Goal: Transaction & Acquisition: Book appointment/travel/reservation

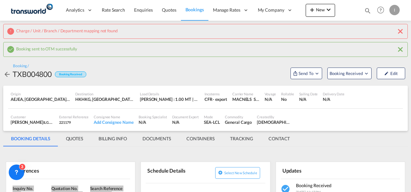
scroll to position [75, 0]
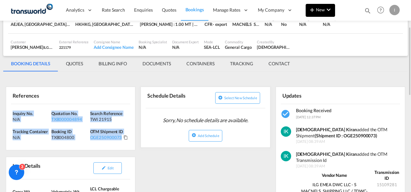
click at [318, 14] on button "New" at bounding box center [319, 10] width 29 height 13
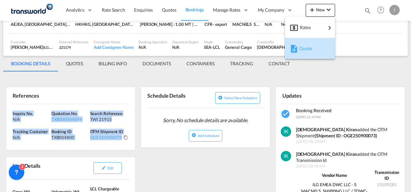
click at [302, 46] on span "Quote" at bounding box center [302, 48] width 7 height 13
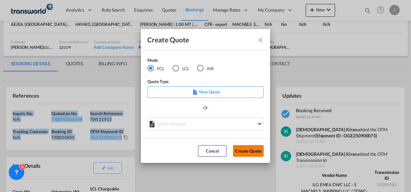
click at [246, 151] on button "Create Quote" at bounding box center [248, 151] width 31 height 12
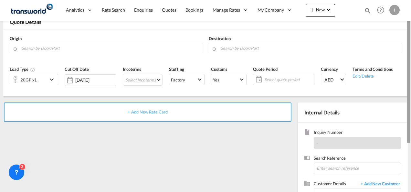
scroll to position [30, 0]
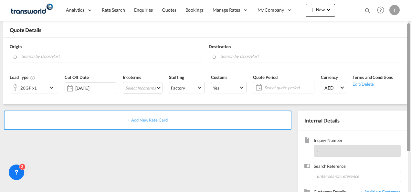
drag, startPoint x: 409, startPoint y: 95, endPoint x: 411, endPoint y: 54, distance: 41.1
click at [410, 54] on html "Please wait while we redirect you to the create quote page you requested Press …" at bounding box center [205, 96] width 411 height 192
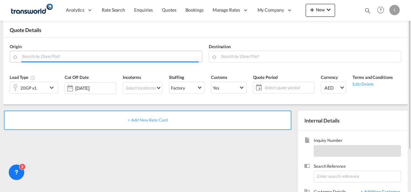
click at [54, 59] on input "Search by Door/Port" at bounding box center [110, 56] width 177 height 11
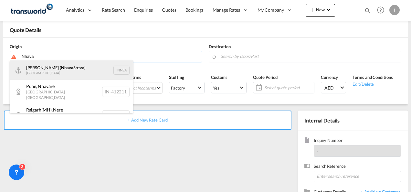
click at [54, 72] on div "[PERSON_NAME] ( [PERSON_NAME]) [GEOGRAPHIC_DATA] INNSA" at bounding box center [71, 69] width 123 height 19
type input "[PERSON_NAME] ([PERSON_NAME]), [GEOGRAPHIC_DATA]"
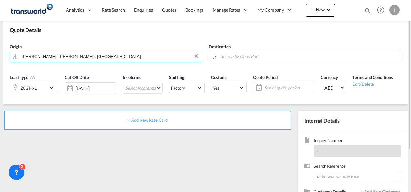
click at [239, 56] on input "Search by Door/Port" at bounding box center [308, 56] width 177 height 11
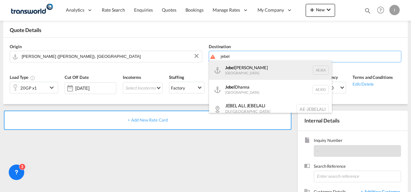
click at [236, 73] on div "[GEOGRAPHIC_DATA] [GEOGRAPHIC_DATA]" at bounding box center [270, 69] width 123 height 19
type input "[GEOGRAPHIC_DATA], [GEOGRAPHIC_DATA]"
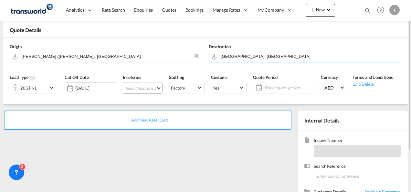
click at [134, 91] on md-select "Select Incoterms CFR - export Cost and Freight DPU - export Delivery at Place U…" at bounding box center [143, 88] width 40 height 12
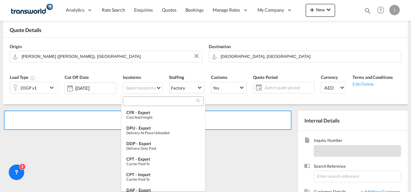
click at [137, 107] on md-option "CFR - export Cost and Freight" at bounding box center [163, 114] width 84 height 15
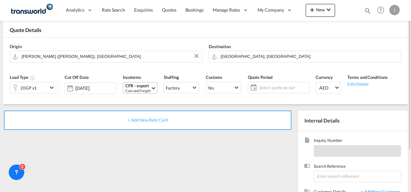
click at [135, 91] on div "Cost and Freight" at bounding box center [137, 90] width 25 height 5
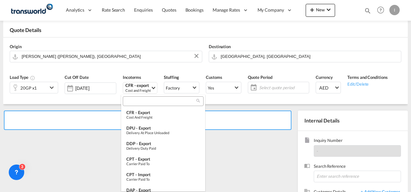
click at [135, 104] on input "search" at bounding box center [161, 101] width 72 height 6
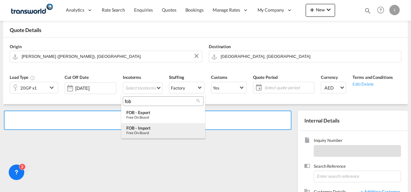
type input "fob"
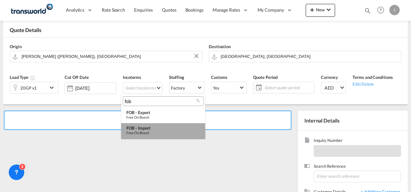
click at [150, 133] on div "Free on Board" at bounding box center [163, 132] width 74 height 4
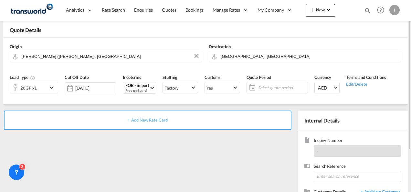
click at [279, 86] on span "Select quote period" at bounding box center [282, 88] width 48 height 6
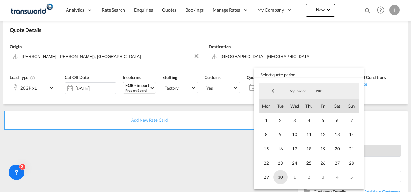
click at [279, 179] on span "30" at bounding box center [280, 177] width 14 height 14
click at [209, 165] on md-backdrop at bounding box center [205, 96] width 411 height 192
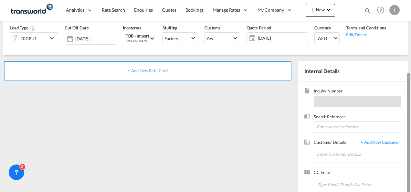
scroll to position [91, 0]
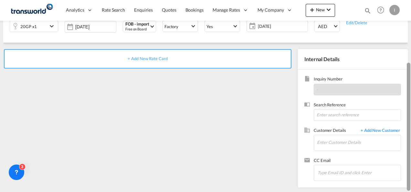
drag, startPoint x: 408, startPoint y: 92, endPoint x: 412, endPoint y: 136, distance: 44.1
click at [410, 136] on html "Analytics Reports Dashboard Rate Search Enquiries Quotes" at bounding box center [205, 96] width 411 height 192
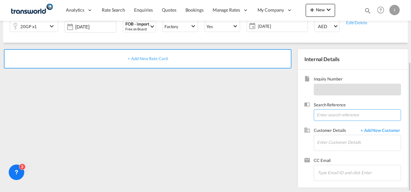
click at [349, 115] on input at bounding box center [356, 115] width 87 height 12
paste input "U/25B/H084"
type input "U/25B/H084"
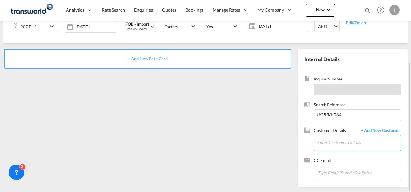
click at [322, 143] on input "Enter Customer Details" at bounding box center [359, 142] width 84 height 15
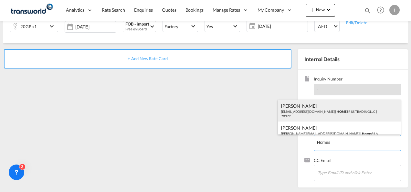
click at [294, 108] on div "Abhay S [EMAIL_ADDRESS][DOMAIN_NAME] | HOMES R US TRADING LLC | 70372" at bounding box center [339, 110] width 123 height 22
type input "HOMES R US TRADING LLC, Abhay S, [EMAIL_ADDRESS][DOMAIN_NAME]"
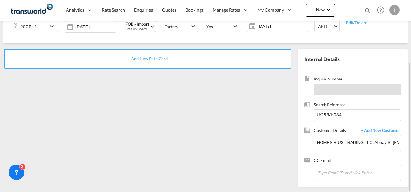
click at [152, 54] on div "+ Add New Rate Card" at bounding box center [147, 58] width 287 height 19
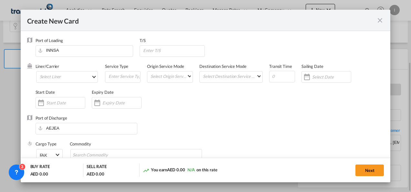
type input "Basic Ocean Freight"
select select "per equipment"
click at [67, 79] on md-select "Select Liner 2HM LOGISTICS D.O.O. / TDWC-CAPODISTRI 2HM LOGISTICS D.O.O. / TDWC…" at bounding box center [67, 77] width 62 height 12
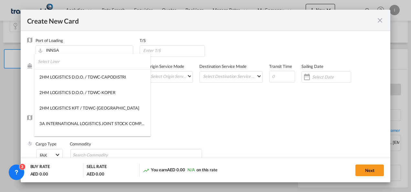
click at [55, 61] on input "search" at bounding box center [94, 61] width 113 height 15
type input "h"
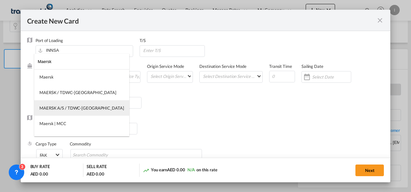
type input "Maersk"
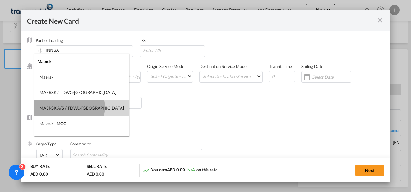
click at [69, 107] on div "MAERSK A/S / TDWC-[GEOGRAPHIC_DATA]" at bounding box center [81, 108] width 85 height 6
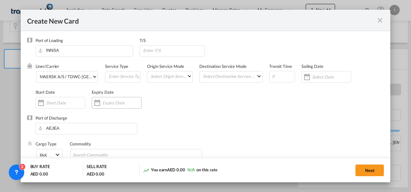
click at [117, 105] on input "Create New Card ..." at bounding box center [121, 102] width 39 height 5
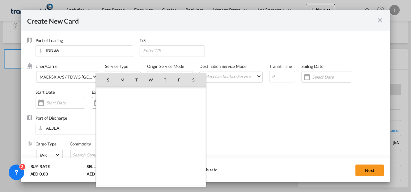
scroll to position [149507, 0]
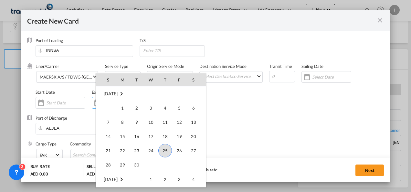
click at [145, 164] on td "Week 5" at bounding box center [151, 165] width 14 height 15
click at [137, 163] on span "30" at bounding box center [136, 164] width 13 height 13
type input "[DATE]"
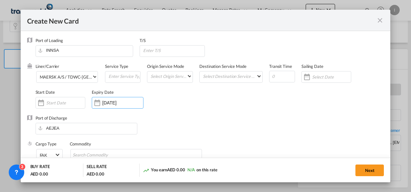
click at [215, 118] on div "Port of Discharge [GEOGRAPHIC_DATA]" at bounding box center [205, 128] width 357 height 26
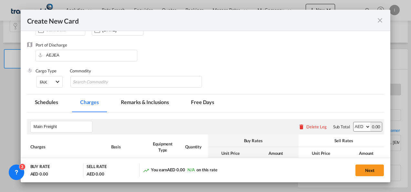
scroll to position [74, 0]
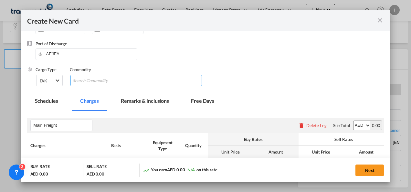
click at [115, 79] on input "Search Commodity" at bounding box center [102, 81] width 59 height 10
type input "General Cargo"
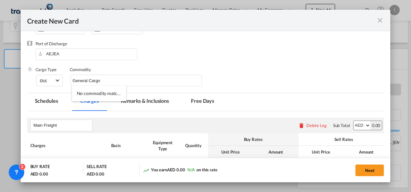
click at [278, 74] on div "Cargo Type FAK FAK GCR GDSM General Cargo Hazardous Cargo Ambient Foodstuff Chi…" at bounding box center [210, 79] width 348 height 26
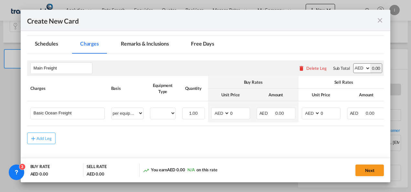
scroll to position [136, 0]
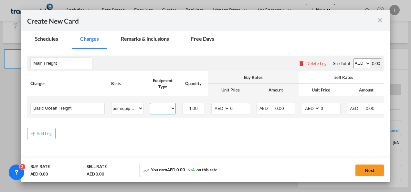
click at [160, 107] on select "20GP" at bounding box center [162, 108] width 25 height 9
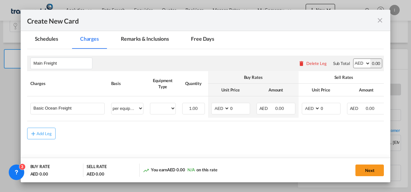
click at [163, 130] on div "Add Leg" at bounding box center [205, 133] width 357 height 12
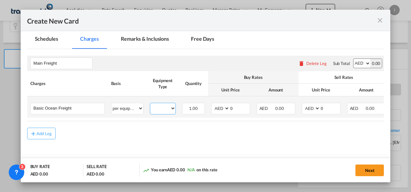
click at [163, 109] on select "20GP" at bounding box center [162, 108] width 25 height 9
select select "20GP"
click at [150, 104] on select "20GP" at bounding box center [162, 108] width 25 height 9
click at [221, 108] on select "AED AFN ALL AMD ANG AOA ARS AUD AWG AZN BAM BBD BDT BGN BHD BIF BMD BND [PERSON…" at bounding box center [220, 108] width 17 height 9
select select "string:USD"
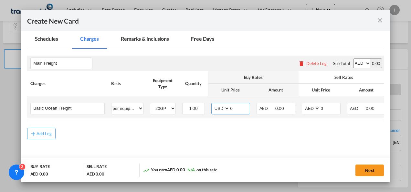
click at [212, 104] on select "AED AFN ALL AMD ANG AOA ARS AUD AWG AZN BAM BBD BDT BGN BHD BIF BMD BND [PERSON…" at bounding box center [220, 108] width 17 height 9
click at [236, 108] on input "0" at bounding box center [239, 108] width 20 height 10
type input "175"
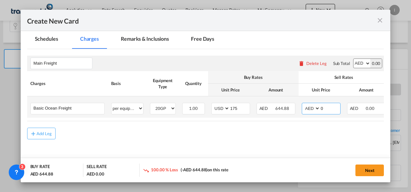
click at [311, 107] on select "AED AFN ALL AMD ANG AOA ARS AUD AWG AZN BAM BBD BDT BGN BHD BIF BMD BND [PERSON…" at bounding box center [311, 108] width 17 height 9
select select "string:USD"
click at [303, 104] on select "AED AFN ALL AMD ANG AOA ARS AUD AWG AZN BAM BBD BDT BGN BHD BIF BMD BND [PERSON…" at bounding box center [311, 108] width 17 height 9
click at [327, 108] on input "0" at bounding box center [330, 108] width 20 height 10
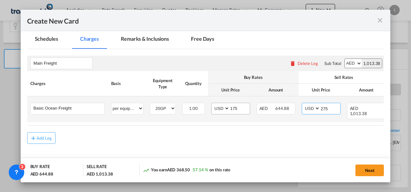
type input "275"
click at [230, 108] on input "175" at bounding box center [239, 108] width 20 height 10
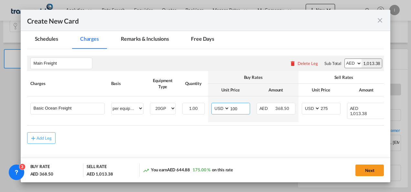
type input "100"
click at [199, 147] on md-content "Main Freight Please enter leg name Leg Name Already Exists Delete Leg Sub Total…" at bounding box center [205, 109] width 357 height 120
click at [47, 132] on button "Add Leg" at bounding box center [41, 138] width 28 height 12
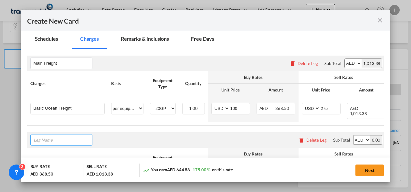
click at [47, 137] on input "Leg Name" at bounding box center [63, 140] width 58 height 10
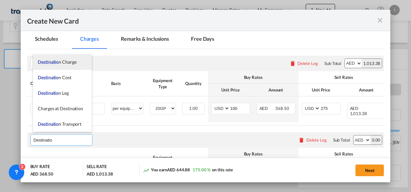
click at [62, 64] on span "Destinatio n Charge" at bounding box center [57, 61] width 38 height 5
type input "Destination Charge"
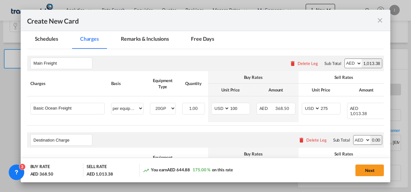
scroll to position [209, 0]
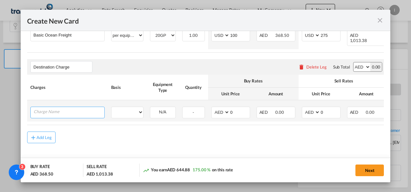
click at [77, 109] on input "Charge Name" at bounding box center [69, 112] width 71 height 10
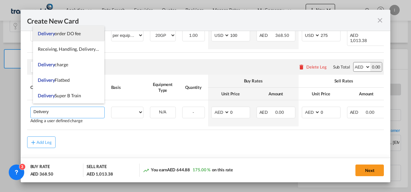
click at [61, 37] on li "Delivery order DO fee" at bounding box center [68, 33] width 71 height 15
type input "Delivery order DO fee"
select select "per B/L"
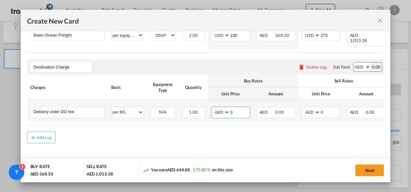
click at [238, 111] on input "0" at bounding box center [239, 112] width 20 height 10
type input "575"
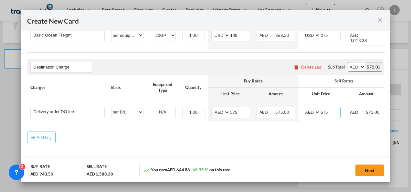
type input "575"
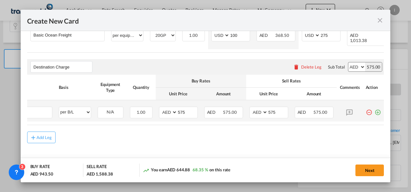
click at [374, 111] on md-icon "icon-plus-circle-outline green-400-fg" at bounding box center [377, 110] width 6 height 6
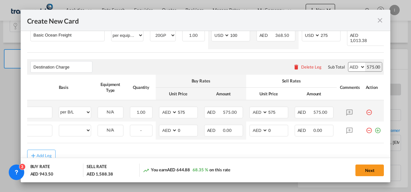
scroll to position [0, 6]
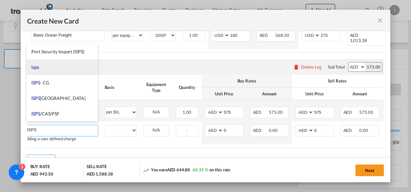
click at [43, 63] on li "isps" at bounding box center [61, 66] width 71 height 15
type input "isps"
select select "per equipment"
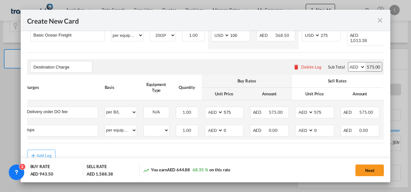
click at [169, 128] on td "20GP Please Select Already exists" at bounding box center [156, 130] width 32 height 18
click at [156, 130] on select "20GP" at bounding box center [156, 130] width 25 height 9
select select "20GP"
click at [144, 126] on select "20GP" at bounding box center [156, 130] width 25 height 9
click at [229, 125] on input "0" at bounding box center [233, 130] width 20 height 10
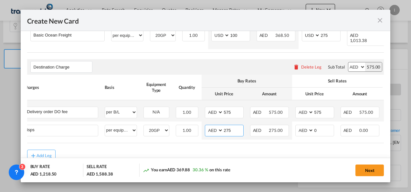
type input "275"
click at [202, 152] on div "Add Leg" at bounding box center [205, 155] width 357 height 12
click at [369, 172] on button "Next" at bounding box center [369, 170] width 28 height 12
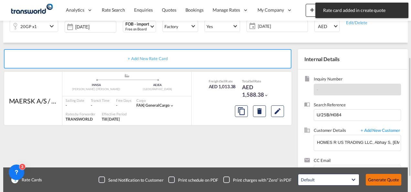
click at [371, 176] on button "Generate Quote" at bounding box center [383, 180] width 36 height 12
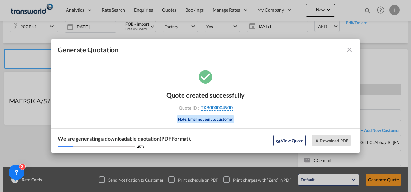
click at [216, 109] on span "TXB000004900" at bounding box center [216, 108] width 32 height 6
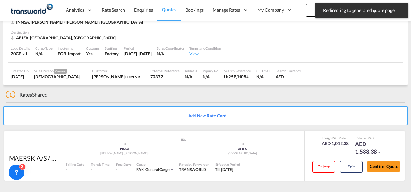
scroll to position [39, 0]
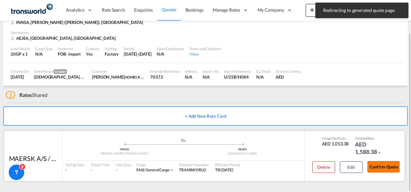
click at [386, 166] on button "Confirm Quote" at bounding box center [383, 167] width 32 height 12
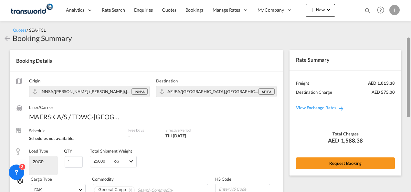
drag, startPoint x: 409, startPoint y: 158, endPoint x: 402, endPoint y: 38, distance: 120.3
click at [402, 38] on md-content "Analytics Reports Dashboard Rate Search Enquiries Quotes Bookings" at bounding box center [205, 96] width 411 height 192
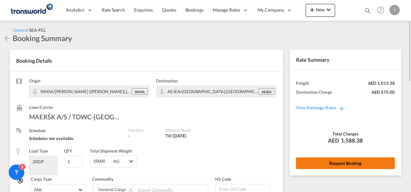
click at [336, 157] on button "Request Booking" at bounding box center [345, 163] width 99 height 12
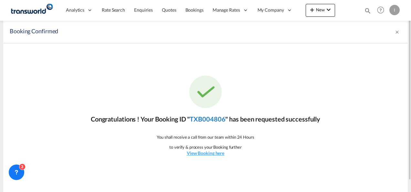
click at [202, 120] on link "TXB004806" at bounding box center [207, 119] width 36 height 8
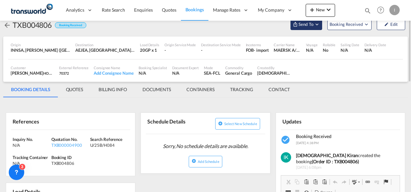
scroll to position [13, 0]
click at [305, 26] on span "Send To" at bounding box center [306, 24] width 16 height 6
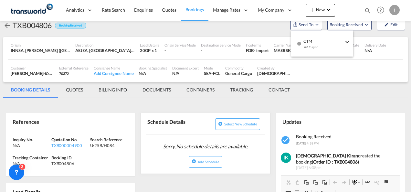
click at [307, 46] on div "Yet to sync" at bounding box center [323, 49] width 40 height 14
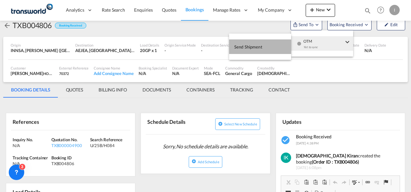
click at [263, 50] on button "Send Shipment" at bounding box center [260, 46] width 62 height 15
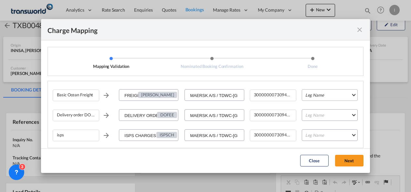
click at [305, 93] on md-select "Leg Name HANDLING ORIGIN VESSEL HANDLING DESTINATION OTHERS TL PICK UP CUSTOMS …" at bounding box center [329, 95] width 56 height 12
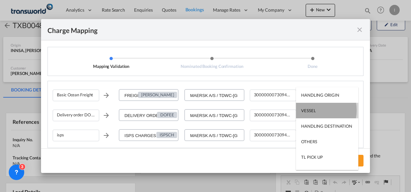
click at [309, 110] on div "VESSEL" at bounding box center [308, 110] width 15 height 6
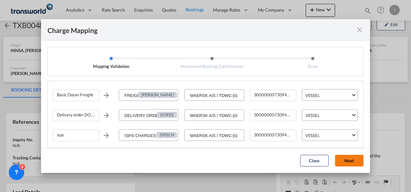
click at [345, 158] on button "Next" at bounding box center [349, 161] width 28 height 12
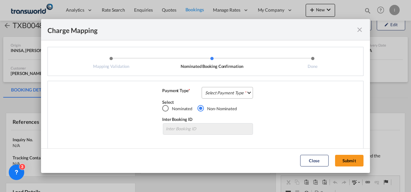
click at [234, 98] on md-select "Select Payment Type COLLECT PREPAID" at bounding box center [226, 93] width 51 height 12
click at [234, 98] on md-option "COLLECT" at bounding box center [226, 92] width 57 height 15
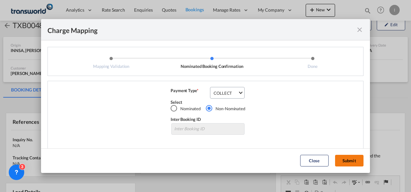
click at [345, 163] on button "Submit" at bounding box center [349, 161] width 28 height 12
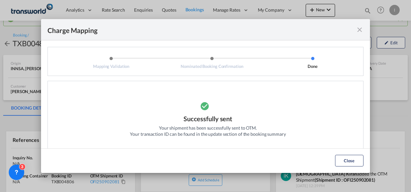
scroll to position [16, 0]
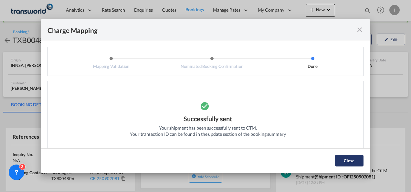
click at [349, 163] on button "Close" at bounding box center [349, 161] width 28 height 12
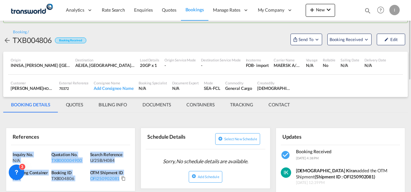
drag, startPoint x: 12, startPoint y: 152, endPoint x: 132, endPoint y: 177, distance: 122.9
click at [132, 177] on div "Inquiry No. N/A Quotation No. TXB000004900 Search Reference U/25B/H084 Tracking…" at bounding box center [70, 168] width 129 height 46
copy div "Inquiry No. N/A Quotation No. TXB000004900 Search Reference U/25B/H084 Tracking…"
click at [320, 12] on button "New" at bounding box center [319, 10] width 29 height 13
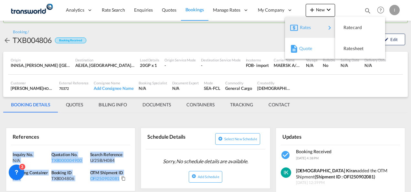
click at [305, 47] on span "Quote" at bounding box center [302, 48] width 7 height 13
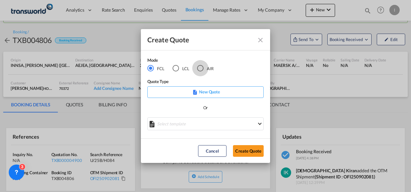
click at [199, 70] on div "AIR" at bounding box center [200, 68] width 6 height 6
click at [252, 155] on button "Create Quote" at bounding box center [248, 151] width 31 height 12
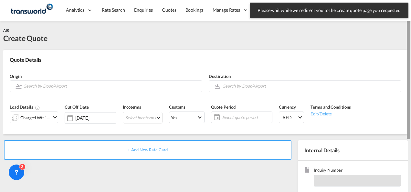
drag, startPoint x: 407, startPoint y: 101, endPoint x: 412, endPoint y: 29, distance: 72.1
click at [410, 29] on html "Please wait while we redirect you to the create quote page you requested Press …" at bounding box center [205, 96] width 411 height 192
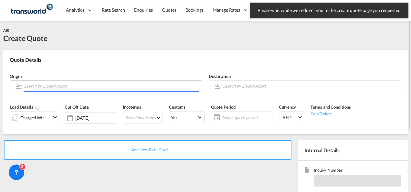
click at [74, 83] on input "Search by Door/Airport" at bounding box center [111, 85] width 175 height 11
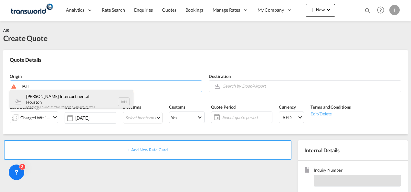
click at [57, 99] on div "[PERSON_NAME] Intercontinental Houston Houston , [GEOGRAPHIC_DATA] IAH" at bounding box center [71, 101] width 123 height 23
type input "[PERSON_NAME] Intercontinental Houston, [GEOGRAPHIC_DATA], [GEOGRAPHIC_DATA]"
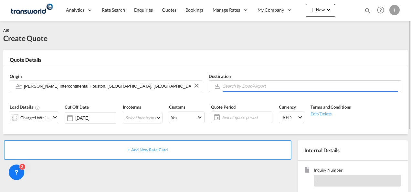
click at [239, 89] on input "Search by Door/Airport" at bounding box center [310, 85] width 175 height 11
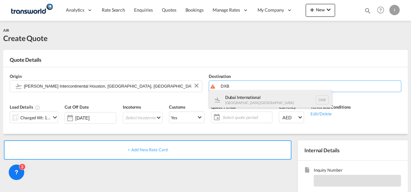
click at [238, 101] on div "Dubai International [GEOGRAPHIC_DATA] , [GEOGRAPHIC_DATA] DXB" at bounding box center [270, 99] width 123 height 19
type input "Dubai International, [GEOGRAPHIC_DATA], DXB"
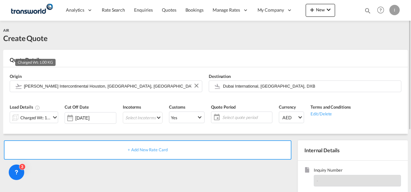
click at [41, 116] on div "Charged Wt: 1.00 KG" at bounding box center [35, 117] width 30 height 9
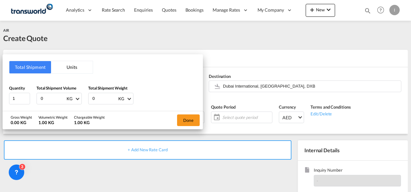
click at [49, 100] on input "0" at bounding box center [53, 98] width 26 height 11
type input "10"
click at [106, 100] on input "0" at bounding box center [105, 98] width 26 height 11
type input "10"
click at [189, 119] on button "Done" at bounding box center [188, 120] width 23 height 12
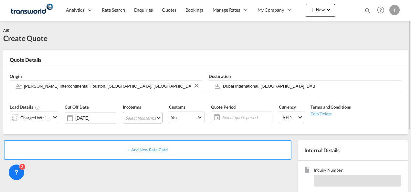
click at [143, 117] on md-select "Select Incoterms CFR - export Cost and Freight DPU - export Delivery at Place U…" at bounding box center [143, 118] width 40 height 12
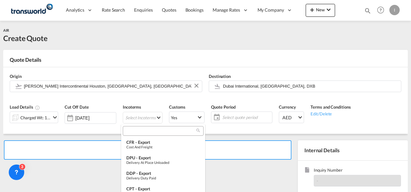
click at [136, 134] on div at bounding box center [163, 131] width 81 height 10
click at [136, 130] on input "search" at bounding box center [161, 131] width 72 height 6
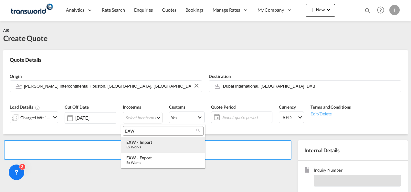
type input "EXW"
click at [142, 146] on div "Ex Works" at bounding box center [163, 147] width 74 height 4
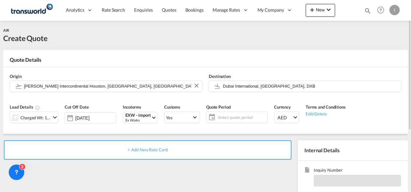
click at [223, 121] on span "Select quote period" at bounding box center [241, 117] width 51 height 9
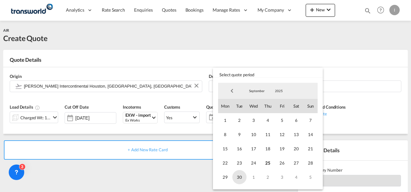
click at [239, 181] on span "30" at bounding box center [239, 177] width 14 height 14
click at [190, 174] on md-backdrop at bounding box center [205, 96] width 411 height 192
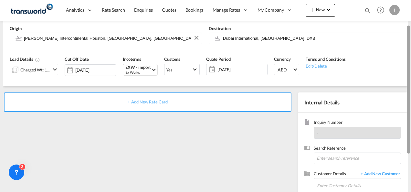
drag, startPoint x: 409, startPoint y: 104, endPoint x: 410, endPoint y: 136, distance: 32.3
click at [410, 136] on div at bounding box center [409, 91] width 1 height 189
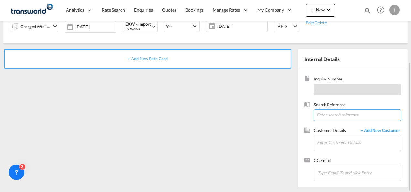
click at [336, 118] on input at bounding box center [356, 115] width 87 height 12
paste input "From Subject Received Size Categories [DEMOGRAPHIC_DATA] Kiran RE: [DATE] [PERS…"
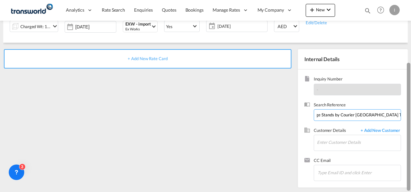
drag, startPoint x: 353, startPoint y: 114, endPoint x: 410, endPoint y: 104, distance: 57.7
click at [410, 104] on html "Analytics Reports Dashboard Rate Search Enquiries Quotes" at bounding box center [205, 96] width 411 height 192
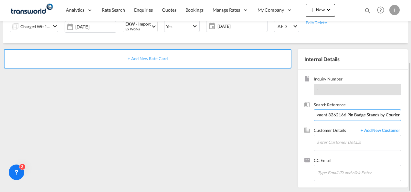
scroll to position [0, 0]
drag, startPoint x: 376, startPoint y: 114, endPoint x: 58, endPoint y: 121, distance: 318.3
click at [58, 121] on div "+ Add New Rate Card Internal Details Inquiry Number - Search Reference From Sub…" at bounding box center [205, 115] width 404 height 145
type input "TWI 21927"
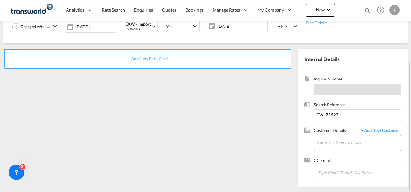
click at [340, 139] on input "Enter Customer Details" at bounding box center [359, 142] width 84 height 15
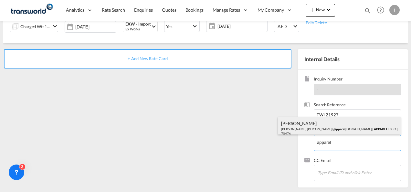
click at [311, 130] on div "[PERSON_NAME] [PERSON_NAME].[PERSON_NAME]@ apparel [DOMAIN_NAME] | APPAREL FZCO…" at bounding box center [339, 128] width 123 height 22
type input "APPAREL FZCO, [PERSON_NAME], [PERSON_NAME][EMAIL_ADDRESS][PERSON_NAME][DOMAIN_N…"
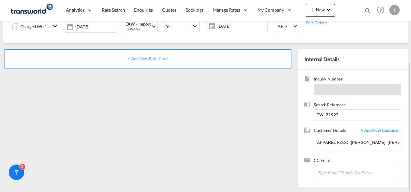
click at [141, 56] on span "+ Add New Rate Card" at bounding box center [147, 58] width 40 height 5
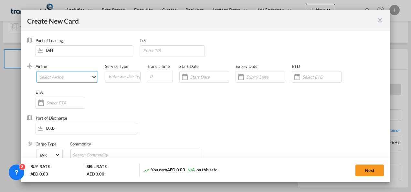
click at [56, 75] on md-select "Select Airline AIR EXPRESS S.A. (1166- / -) CMA CGM Air Cargo (1140-2C / -) DDW…" at bounding box center [67, 77] width 62 height 12
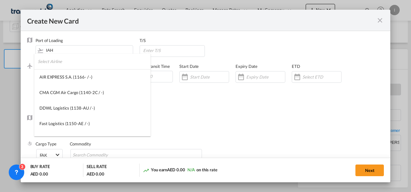
click at [49, 64] on input "search" at bounding box center [94, 61] width 113 height 15
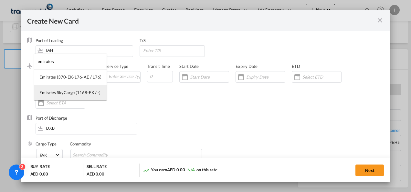
type input "emirates"
click at [62, 89] on md-option "Emirates SkyCargo (1168-EK / -)" at bounding box center [70, 92] width 72 height 15
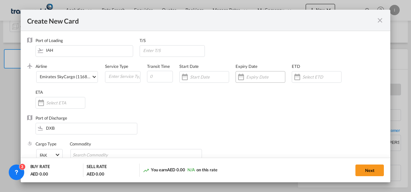
click at [268, 81] on div "Create New Card ..." at bounding box center [260, 77] width 50 height 12
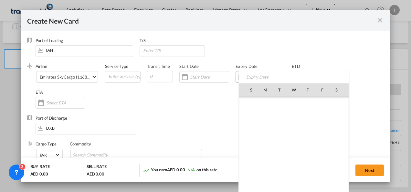
scroll to position [149507, 0]
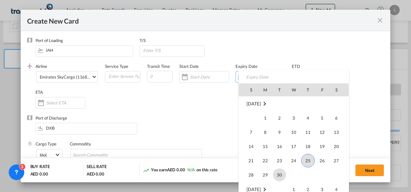
click at [279, 176] on span "30" at bounding box center [279, 174] width 13 height 13
type input "[DATE]"
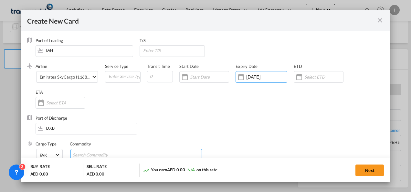
click at [86, 154] on input "Search Commodity" at bounding box center [102, 155] width 59 height 10
type input "General Cargo"
click at [158, 150] on md-chips-wrap "General Cargo" at bounding box center [136, 155] width 132 height 12
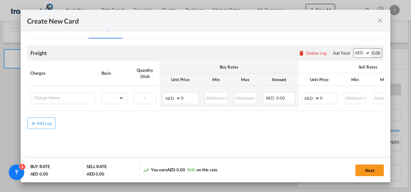
scroll to position [152, 0]
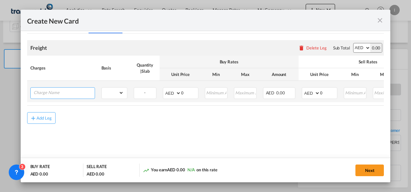
click at [66, 90] on input "Charge Name" at bounding box center [64, 92] width 61 height 10
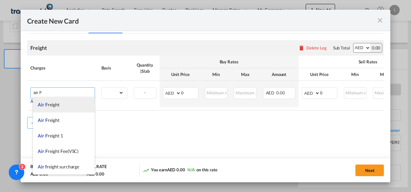
click at [59, 102] on span "Air F reight" at bounding box center [49, 104] width 22 height 5
type input "Air Freight"
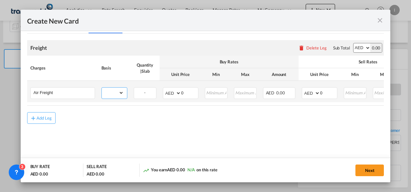
click at [116, 93] on select "gross_weight volumetric_weight per_shipment per_bl per_km % on air freight per_…" at bounding box center [113, 92] width 22 height 10
select select "per_shipment"
click at [102, 87] on select "gross_weight volumetric_weight per_shipment per_bl per_km % on air freight per_…" at bounding box center [113, 92] width 22 height 10
click at [188, 93] on input "0" at bounding box center [189, 92] width 17 height 10
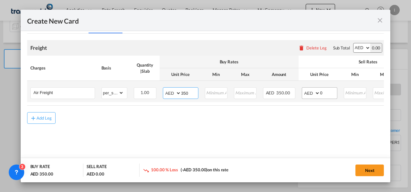
type input "350"
click at [324, 93] on input "0" at bounding box center [328, 92] width 17 height 10
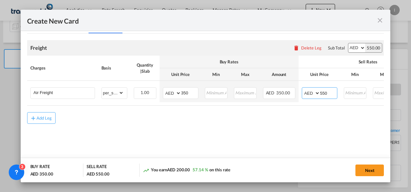
type input "550"
click at [264, 123] on div "Add Leg" at bounding box center [205, 118] width 357 height 12
click at [374, 169] on button "Next" at bounding box center [369, 170] width 28 height 12
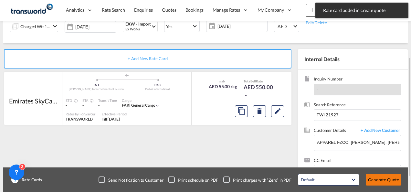
click at [375, 178] on button "Generate Quote" at bounding box center [383, 180] width 36 height 12
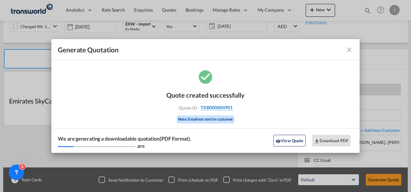
click at [215, 106] on span "TXB000004901" at bounding box center [216, 108] width 32 height 6
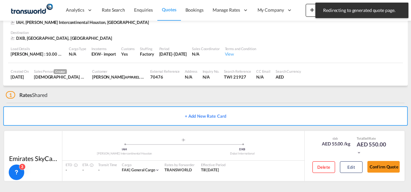
scroll to position [39, 0]
click at [381, 172] on button "Confirm Quote" at bounding box center [383, 167] width 32 height 12
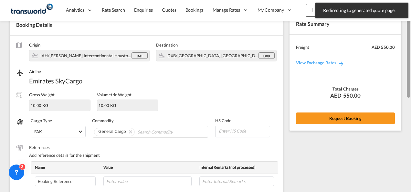
scroll to position [34, 0]
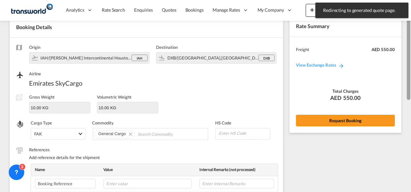
drag, startPoint x: 409, startPoint y: 172, endPoint x: 412, endPoint y: 82, distance: 90.4
click at [410, 82] on html "Redirecting to generated quote page. Press Escape to dismiss. Analytics Reports…" at bounding box center [205, 96] width 411 height 192
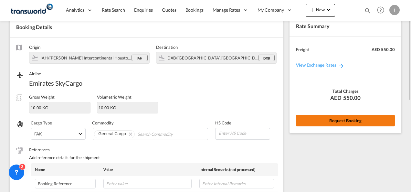
click at [347, 119] on button "Request Booking" at bounding box center [345, 121] width 99 height 12
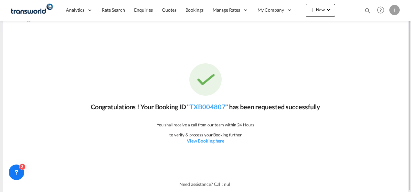
scroll to position [12, 0]
click at [198, 112] on div "Congratulations ! Your Booking ID " TXB004807 " has been requested successfully…" at bounding box center [205, 103] width 404 height 145
click at [198, 109] on link "TXB004807" at bounding box center [207, 107] width 36 height 8
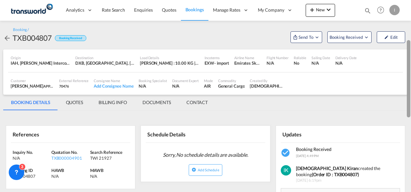
drag, startPoint x: 409, startPoint y: 117, endPoint x: 410, endPoint y: 34, distance: 83.0
click at [410, 34] on html "Analytics Reports Dashboard Rate Search Enquiries Quotes" at bounding box center [205, 96] width 411 height 192
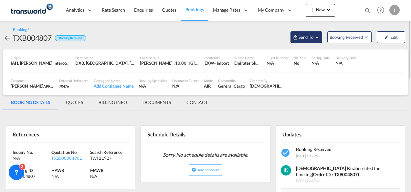
click at [300, 37] on span "Send To" at bounding box center [306, 37] width 16 height 6
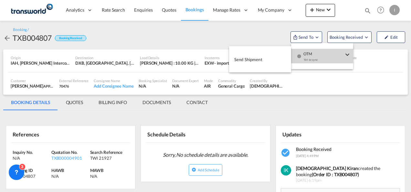
click at [299, 60] on div "button" at bounding box center [298, 58] width 5 height 19
click at [256, 58] on span "Send Shipment" at bounding box center [248, 59] width 28 height 10
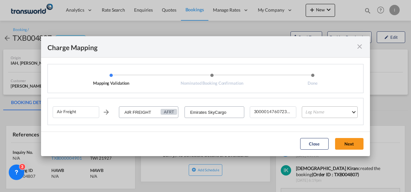
click at [320, 111] on md-select "Leg Name HANDLING ORIGIN HANDLING DESTINATION OTHERS TL PICK UP CUSTOMS ORIGIN …" at bounding box center [329, 112] width 56 height 12
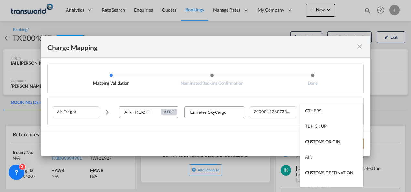
scroll to position [39, 0]
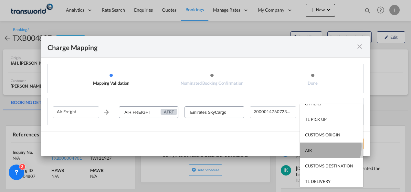
click at [318, 146] on md-option "AIR" at bounding box center [331, 149] width 63 height 15
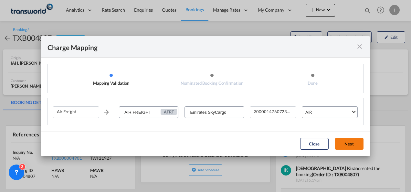
click at [346, 143] on button "Next" at bounding box center [349, 144] width 28 height 12
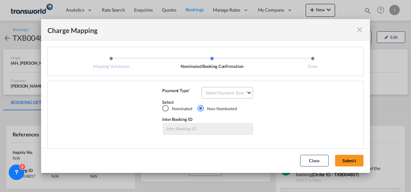
click at [223, 89] on md-select "Select Payment Type COLLECT PREPAID" at bounding box center [226, 93] width 51 height 12
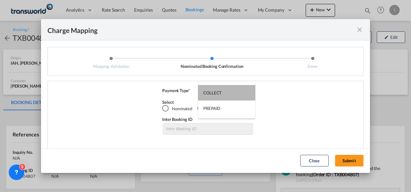
click at [223, 89] on md-option "COLLECT" at bounding box center [226, 92] width 57 height 15
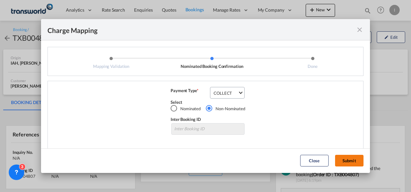
click at [341, 161] on button "Submit" at bounding box center [349, 161] width 28 height 12
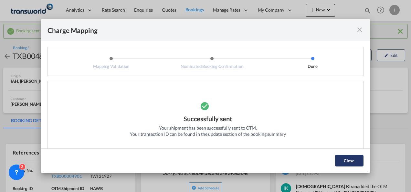
click at [355, 159] on button "Close" at bounding box center [349, 161] width 28 height 12
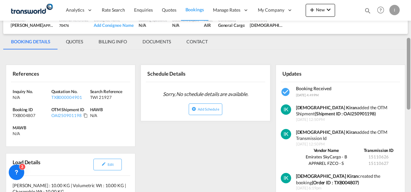
scroll to position [88, 0]
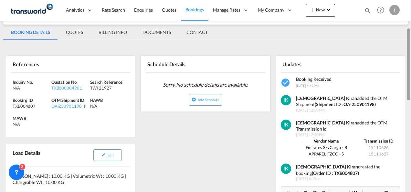
drag, startPoint x: 410, startPoint y: 66, endPoint x: 408, endPoint y: 100, distance: 33.3
click at [408, 100] on div at bounding box center [408, 64] width 4 height 72
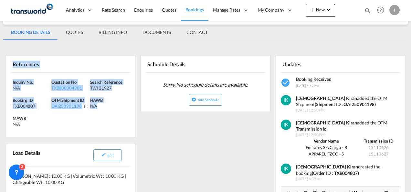
drag, startPoint x: 109, startPoint y: 108, endPoint x: -1, endPoint y: 68, distance: 117.2
click at [0, 68] on html "Analytics Reports Dashboard Rate Search Enquiries Quotes" at bounding box center [205, 96] width 411 height 192
copy div "References Inquiry No. N/A Quotation No. TXB000004901 Search Reference TWI 2192…"
